Goal: Task Accomplishment & Management: Complete application form

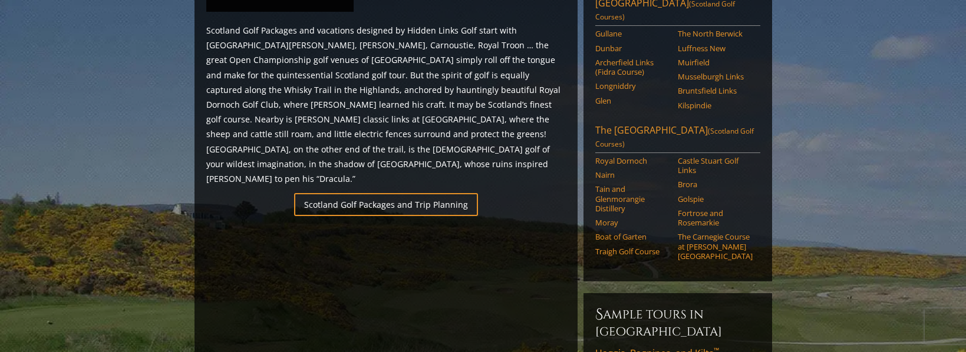
scroll to position [712, 0]
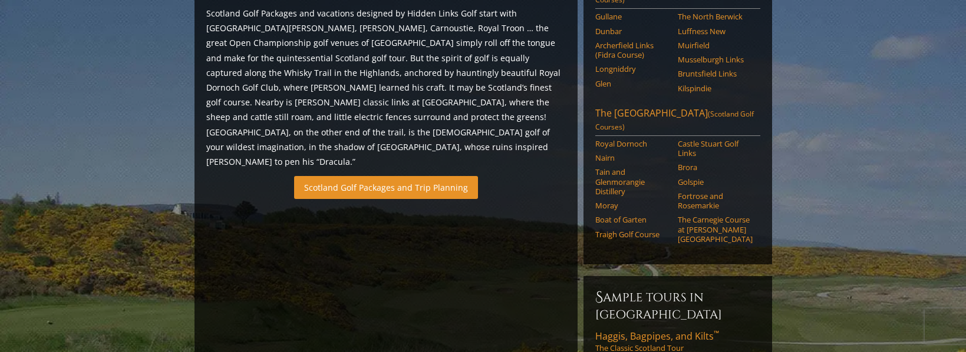
click at [425, 176] on link "Scotland Golf Packages and Trip Planning" at bounding box center [386, 187] width 184 height 23
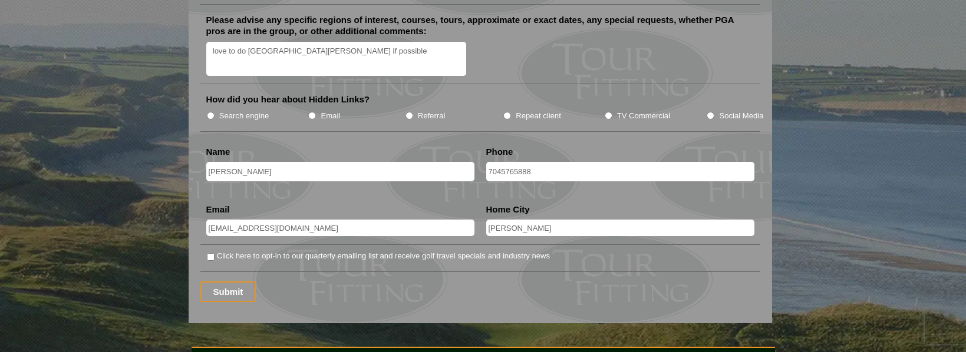
scroll to position [1532, 0]
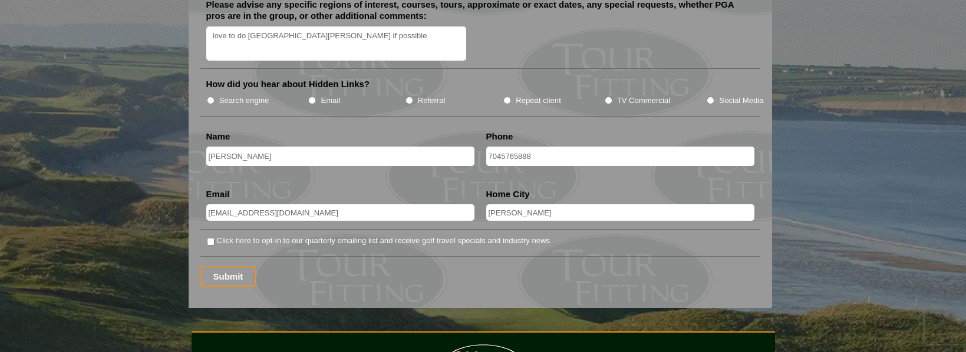
click at [261, 95] on label "Search engine" at bounding box center [244, 101] width 50 height 12
click at [215, 97] on input "Search engine" at bounding box center [211, 101] width 8 height 8
radio input "true"
click at [228, 235] on label "Click here to opt-in to our quarterly emailing list and receive golf travel spe…" at bounding box center [383, 241] width 333 height 12
click at [215, 238] on input "Click here to opt-in to our quarterly emailing list and receive golf travel spe…" at bounding box center [211, 242] width 8 height 8
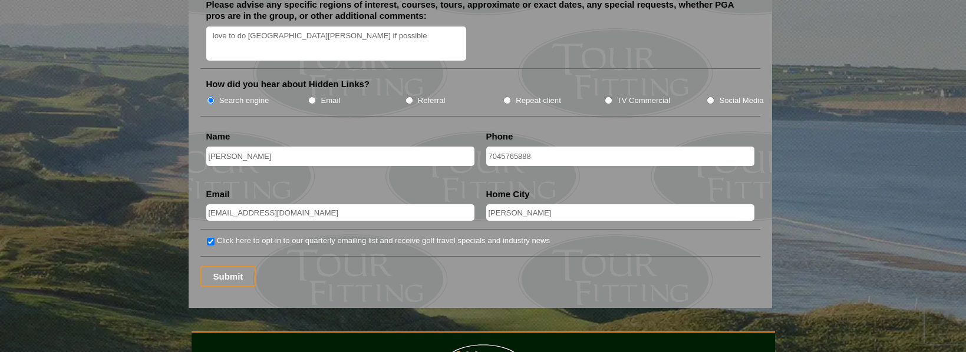
click at [228, 235] on label "Click here to opt-in to our quarterly emailing list and receive golf travel spe…" at bounding box center [383, 241] width 333 height 12
click at [215, 238] on input "Click here to opt-in to our quarterly emailing list and receive golf travel spe…" at bounding box center [211, 242] width 8 height 8
checkbox input "false"
click at [233, 266] on input "Submit" at bounding box center [228, 276] width 56 height 21
